Goal: Communication & Community: Answer question/provide support

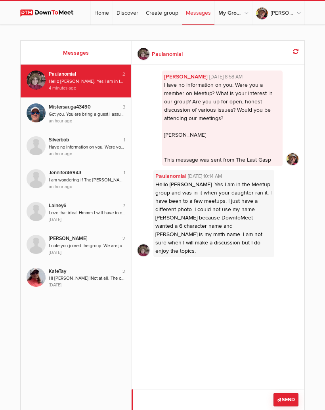
click at [191, 395] on textarea at bounding box center [218, 404] width 173 height 30
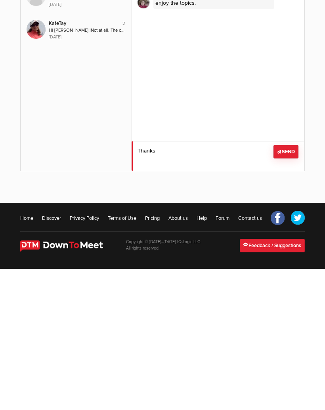
type textarea "Thanks"
click at [290, 286] on button "Send" at bounding box center [285, 292] width 25 height 13
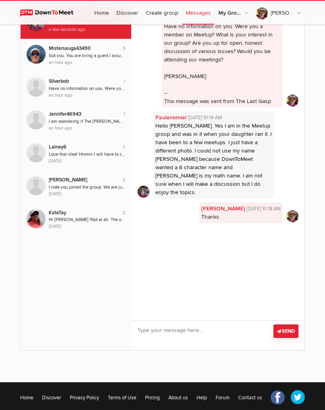
scroll to position [0, 0]
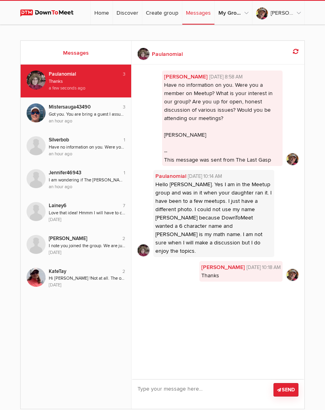
click at [109, 14] on link "Home" at bounding box center [102, 13] width 22 height 24
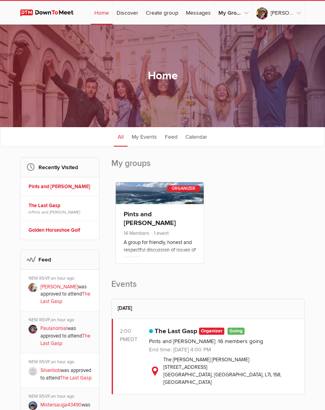
click at [154, 142] on link "My Events" at bounding box center [144, 137] width 33 height 20
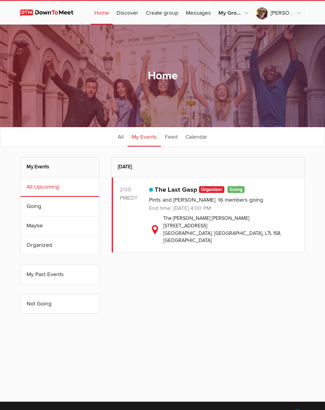
click at [181, 191] on link "The Last Gasp" at bounding box center [176, 190] width 43 height 8
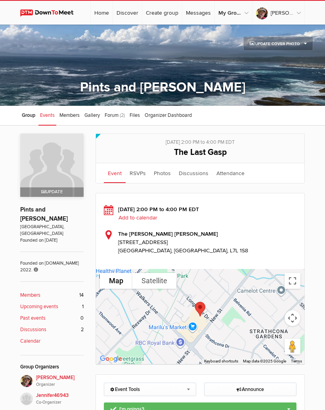
click at [74, 115] on span "Members" at bounding box center [69, 115] width 20 height 6
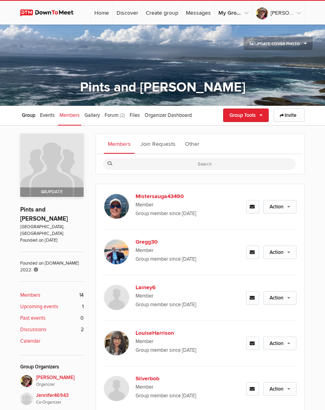
click at [169, 147] on link "Join Requests" at bounding box center [157, 144] width 43 height 20
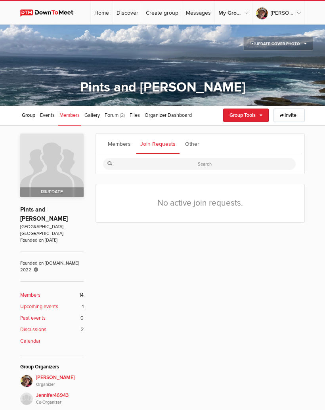
click at [126, 145] on link "Members" at bounding box center [119, 144] width 31 height 20
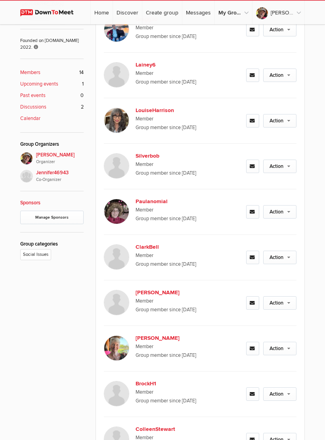
scroll to position [223, 0]
click at [281, 211] on link "Action" at bounding box center [279, 211] width 33 height 13
click at [315, 226] on div "Members Join Requests Other Mistersauga43490 Member Group member since [DATE] A…" at bounding box center [162, 268] width 325 height 730
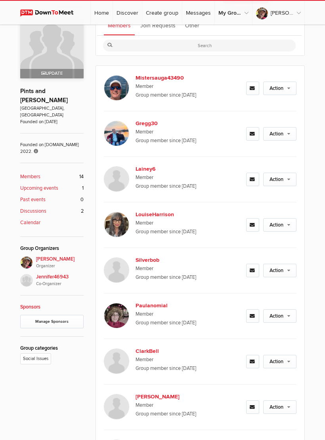
scroll to position [120, 0]
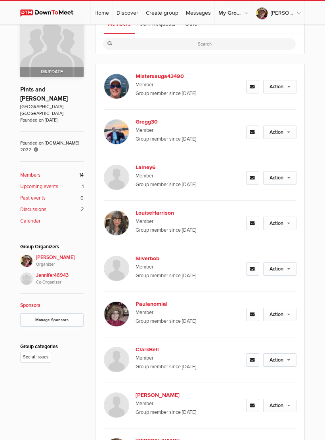
click at [255, 318] on link at bounding box center [252, 314] width 13 height 13
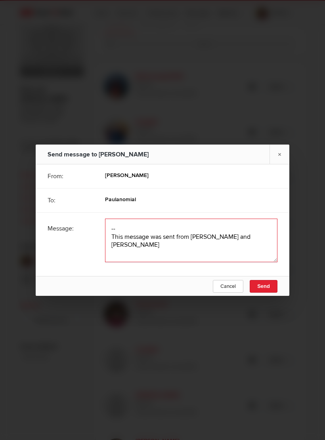
click at [133, 226] on textarea at bounding box center [191, 241] width 172 height 44
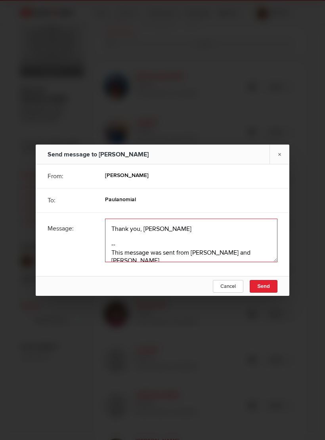
type textarea "Thank you, Paula. -- This message was sent from Pints and Peterson"
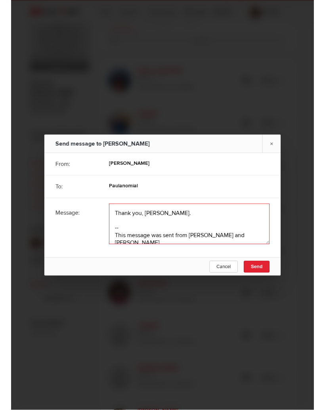
scroll to position [119, 0]
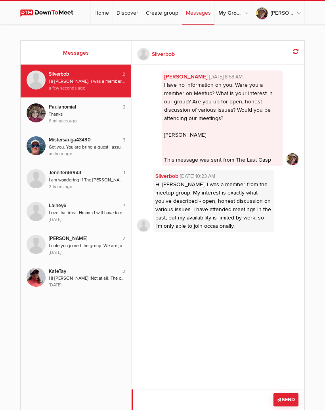
click at [196, 396] on textarea at bounding box center [218, 404] width 173 height 30
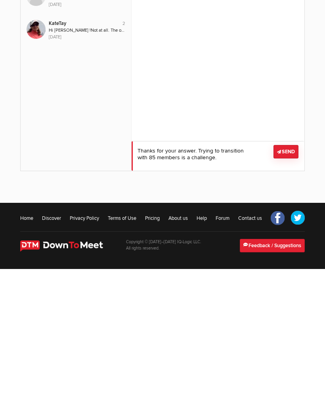
type textarea "Thanks for your answer. Trying to transition with 85 members is a challenge."
click at [291, 286] on button "Send" at bounding box center [285, 292] width 25 height 13
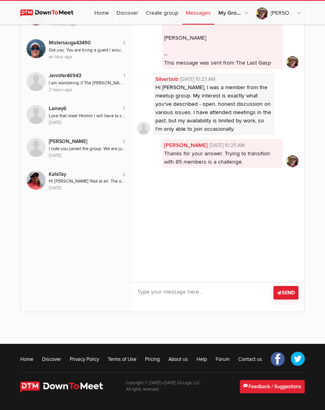
scroll to position [97, 0]
click at [107, 11] on link "Home" at bounding box center [102, 13] width 22 height 24
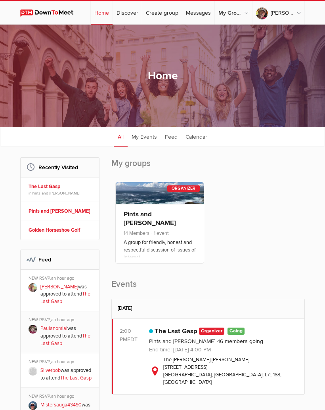
click at [184, 335] on link "The Last Gasp" at bounding box center [176, 331] width 43 height 8
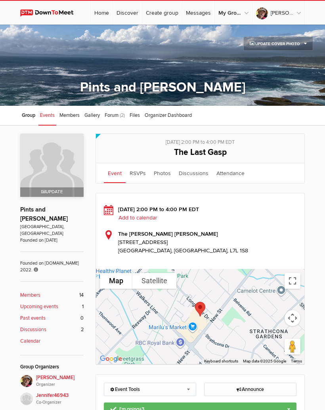
click at [78, 116] on span "Members" at bounding box center [69, 115] width 20 height 6
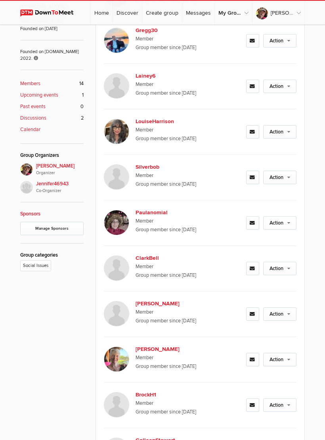
scroll to position [214, 0]
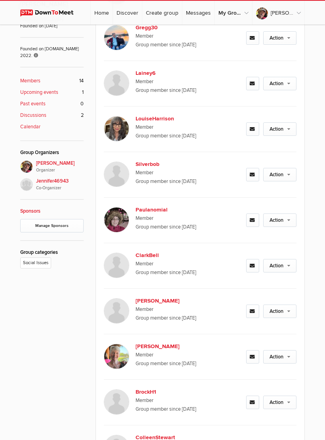
click at [284, 177] on link "Action" at bounding box center [279, 174] width 33 height 13
click at [314, 214] on div "Members Join Requests Other Mistersauga43490 Member Group member since [DATE] A…" at bounding box center [162, 276] width 325 height 730
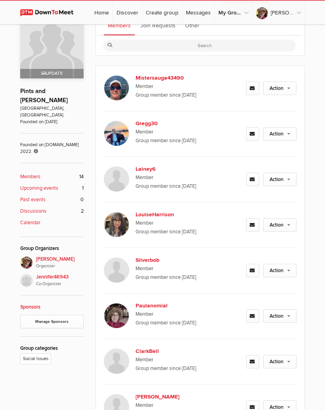
scroll to position [0, 0]
